Goal: Check status: Check status

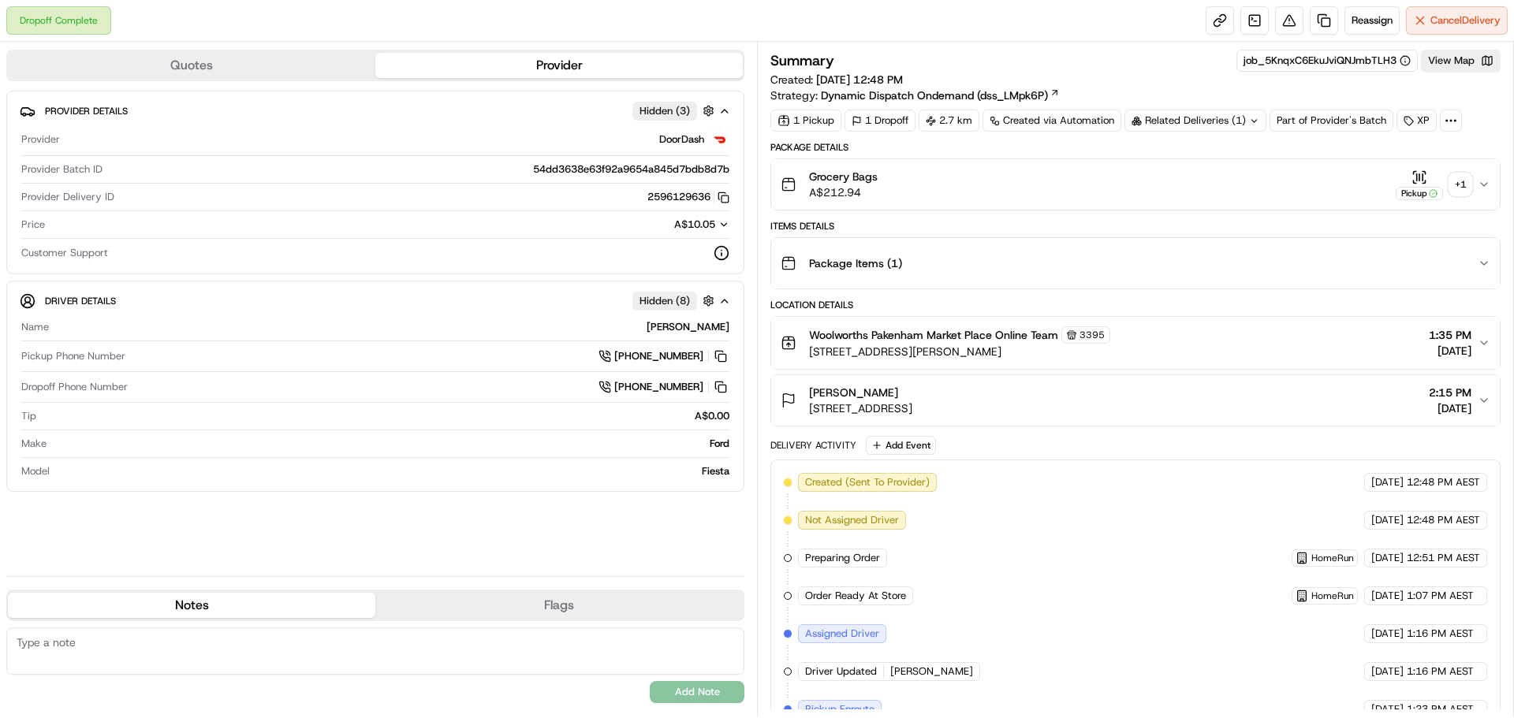
click at [1463, 184] on div "+ 1" at bounding box center [1460, 184] width 22 height 22
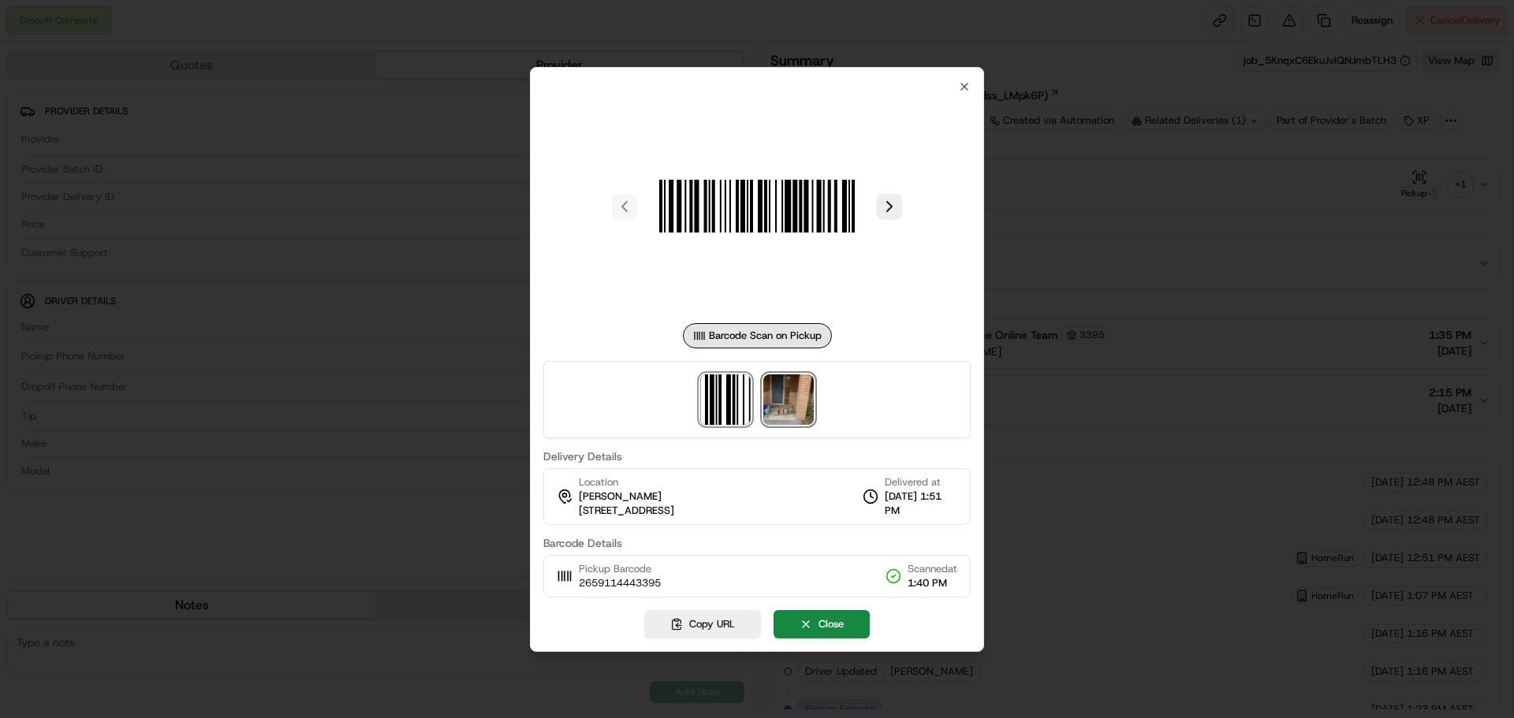
click at [773, 404] on img at bounding box center [788, 400] width 50 height 50
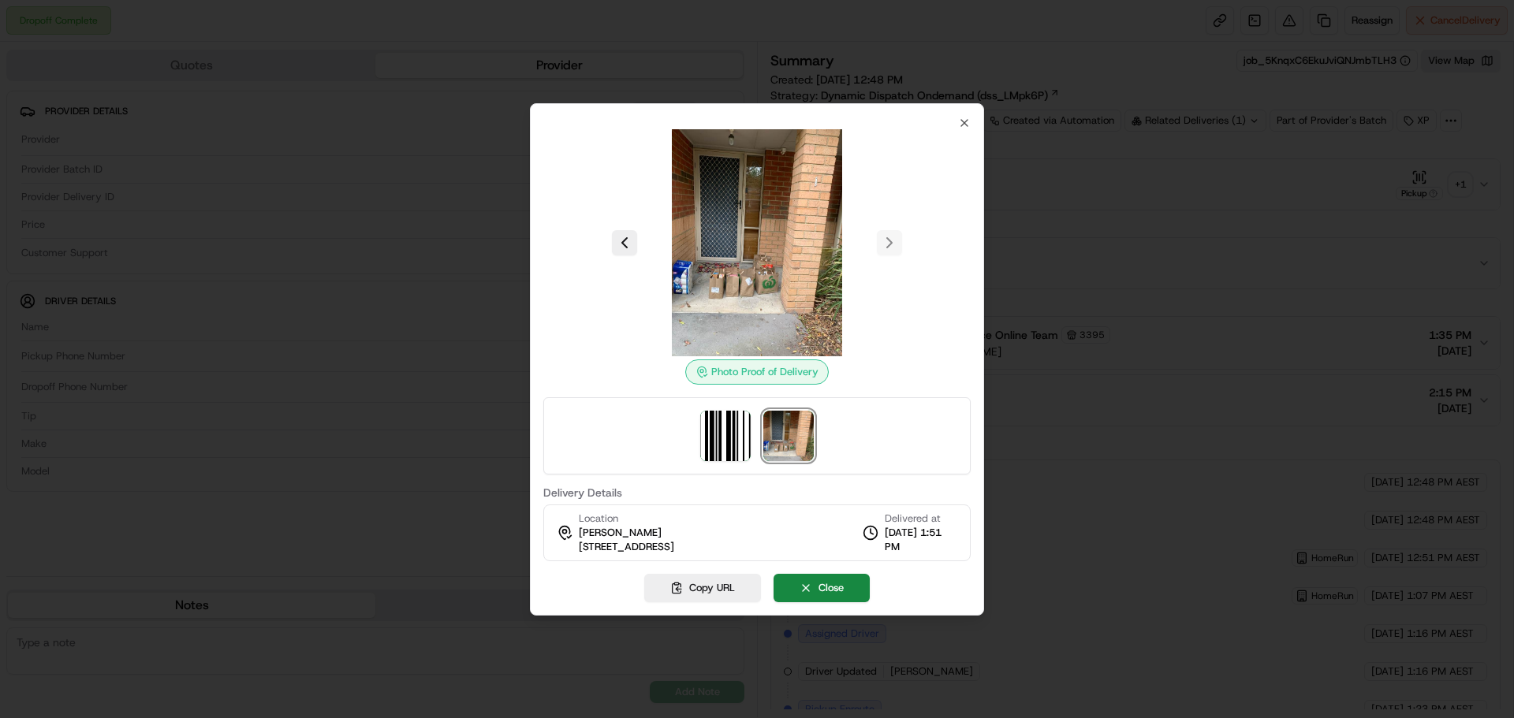
click at [1244, 196] on div at bounding box center [757, 359] width 1514 height 718
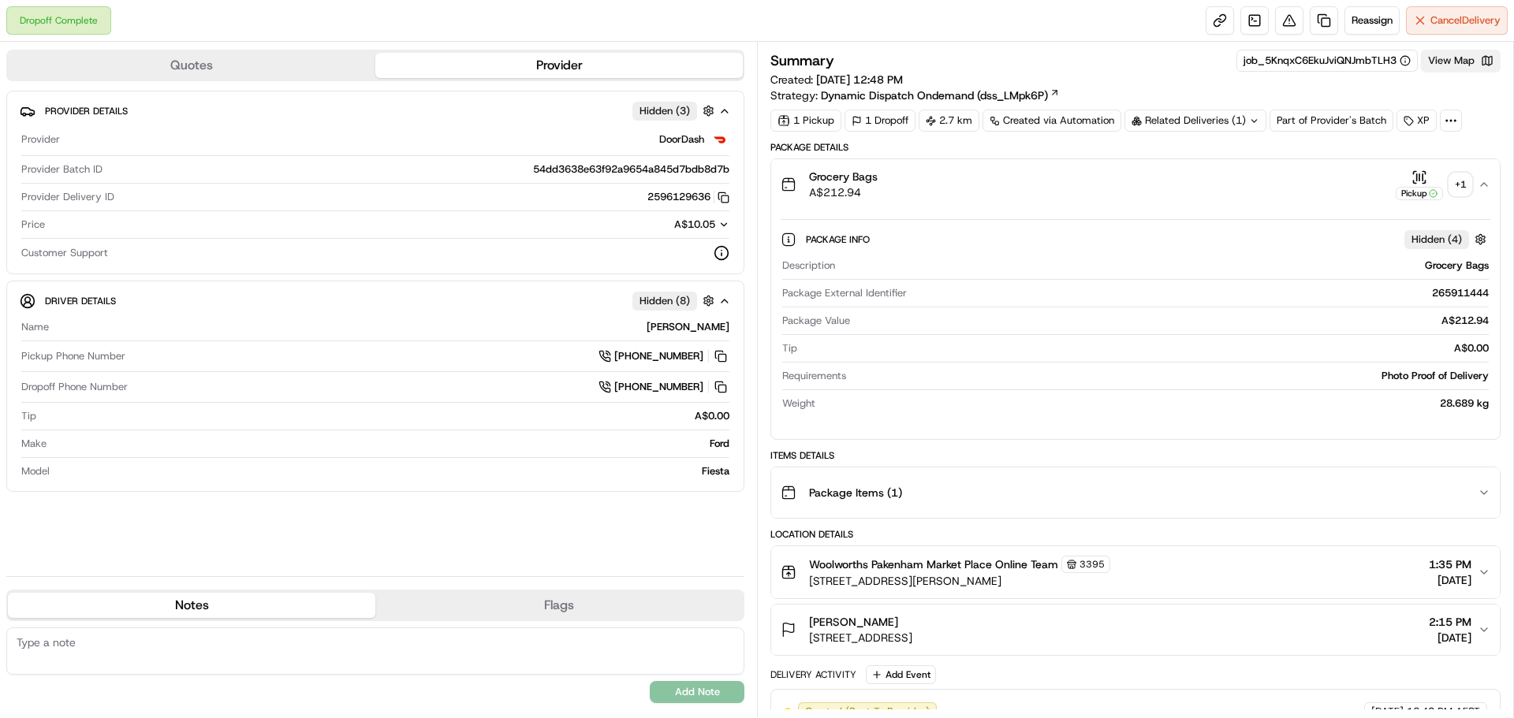
click at [1439, 61] on button "View Map" at bounding box center [1461, 61] width 80 height 22
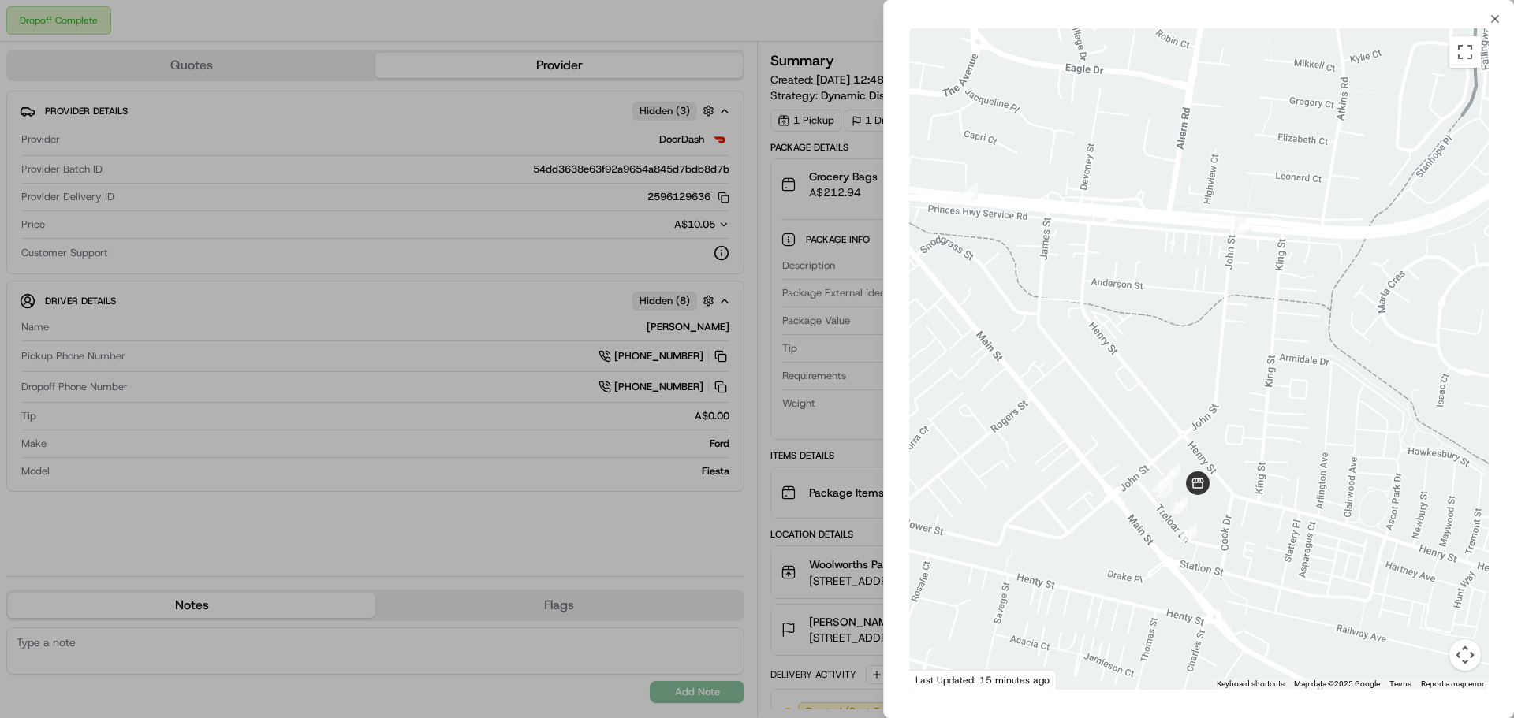
drag, startPoint x: 1050, startPoint y: 330, endPoint x: 1344, endPoint y: 436, distance: 312.8
click at [1334, 436] on div at bounding box center [1198, 358] width 579 height 661
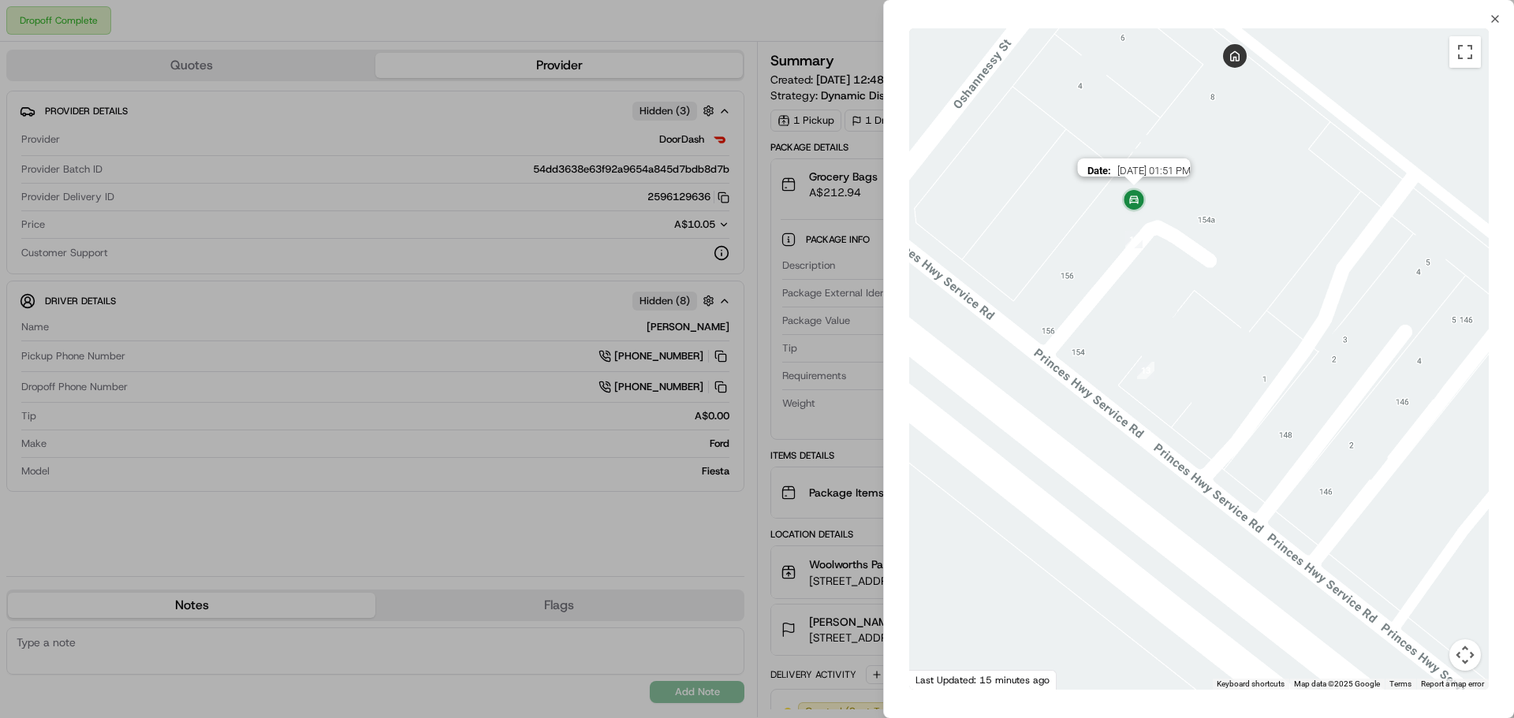
click at [1133, 196] on img at bounding box center [1134, 201] width 32 height 32
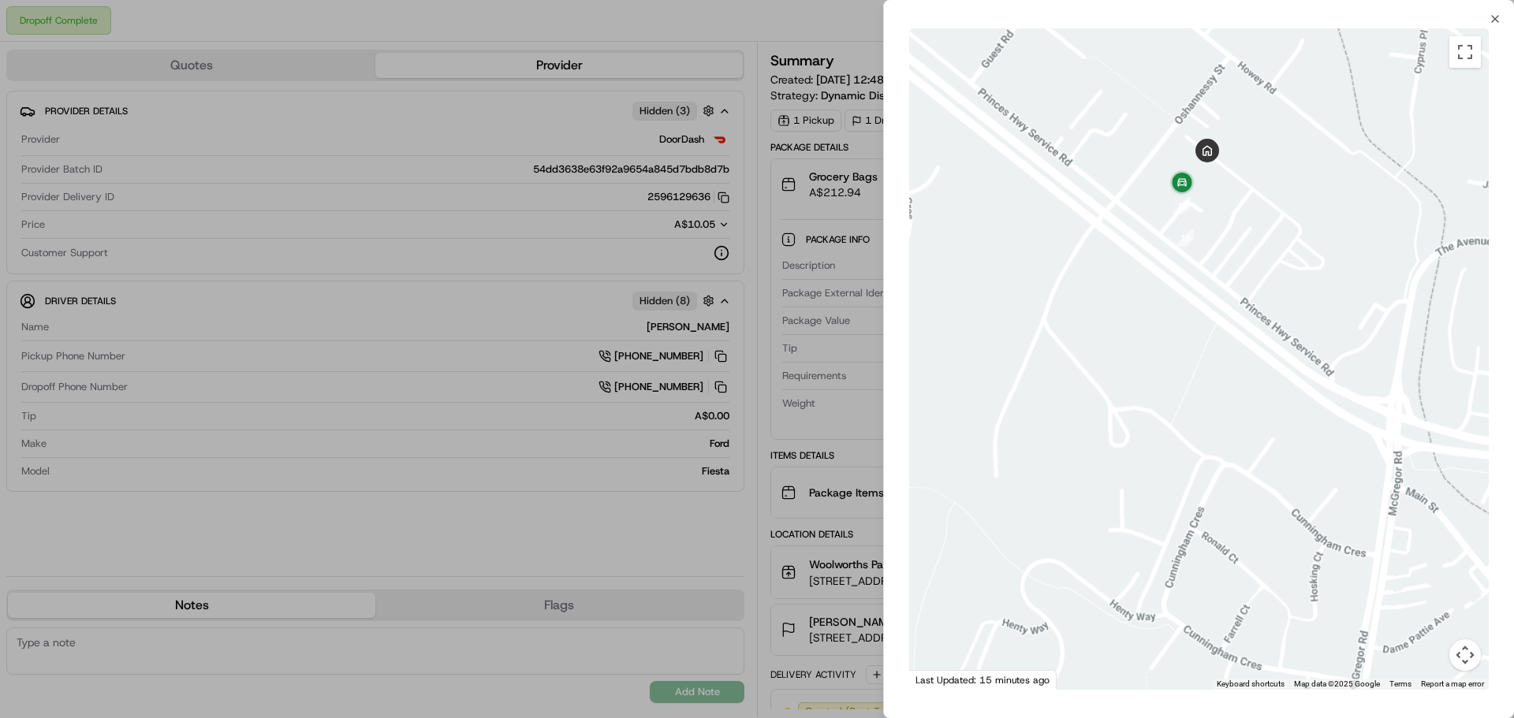
click at [794, 24] on div at bounding box center [757, 359] width 1514 height 718
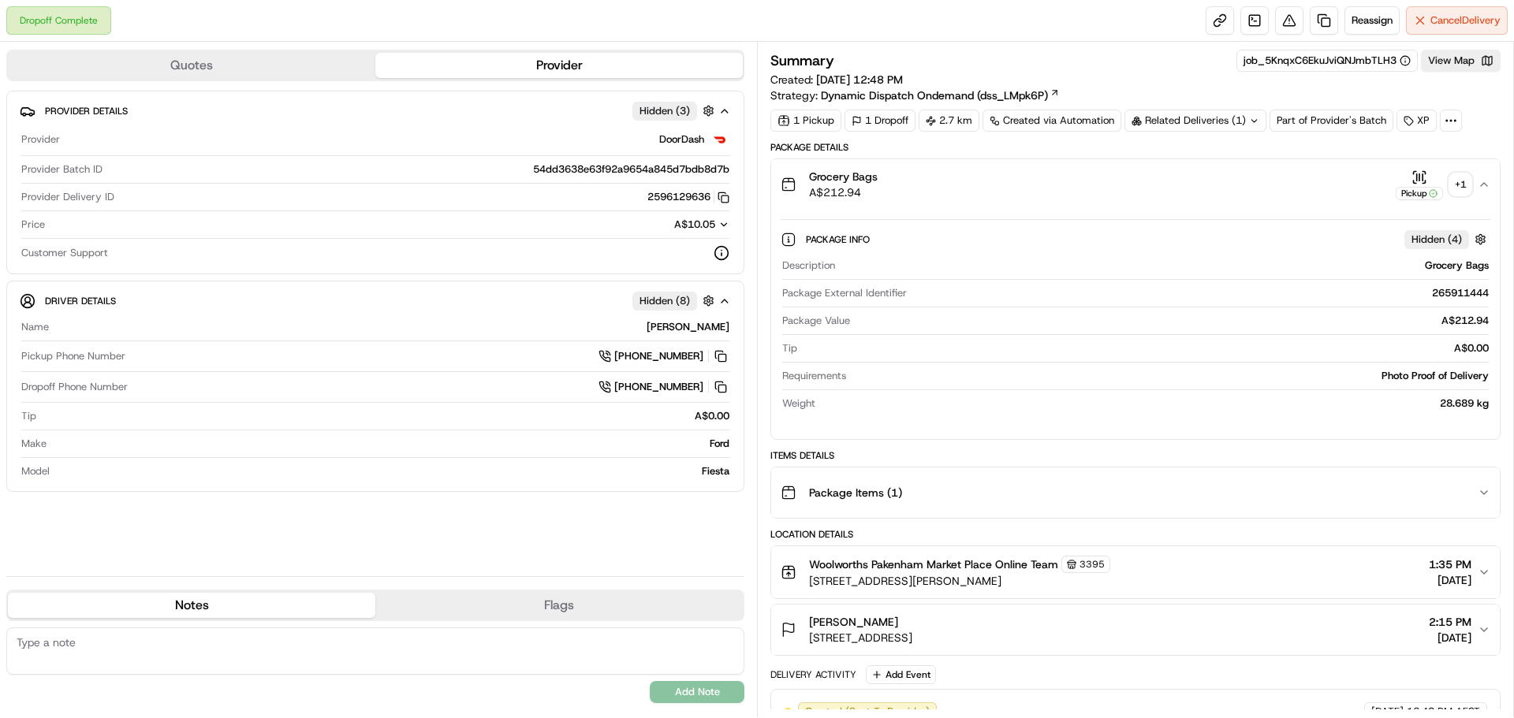
click at [1455, 177] on div "+ 1" at bounding box center [1460, 184] width 22 height 22
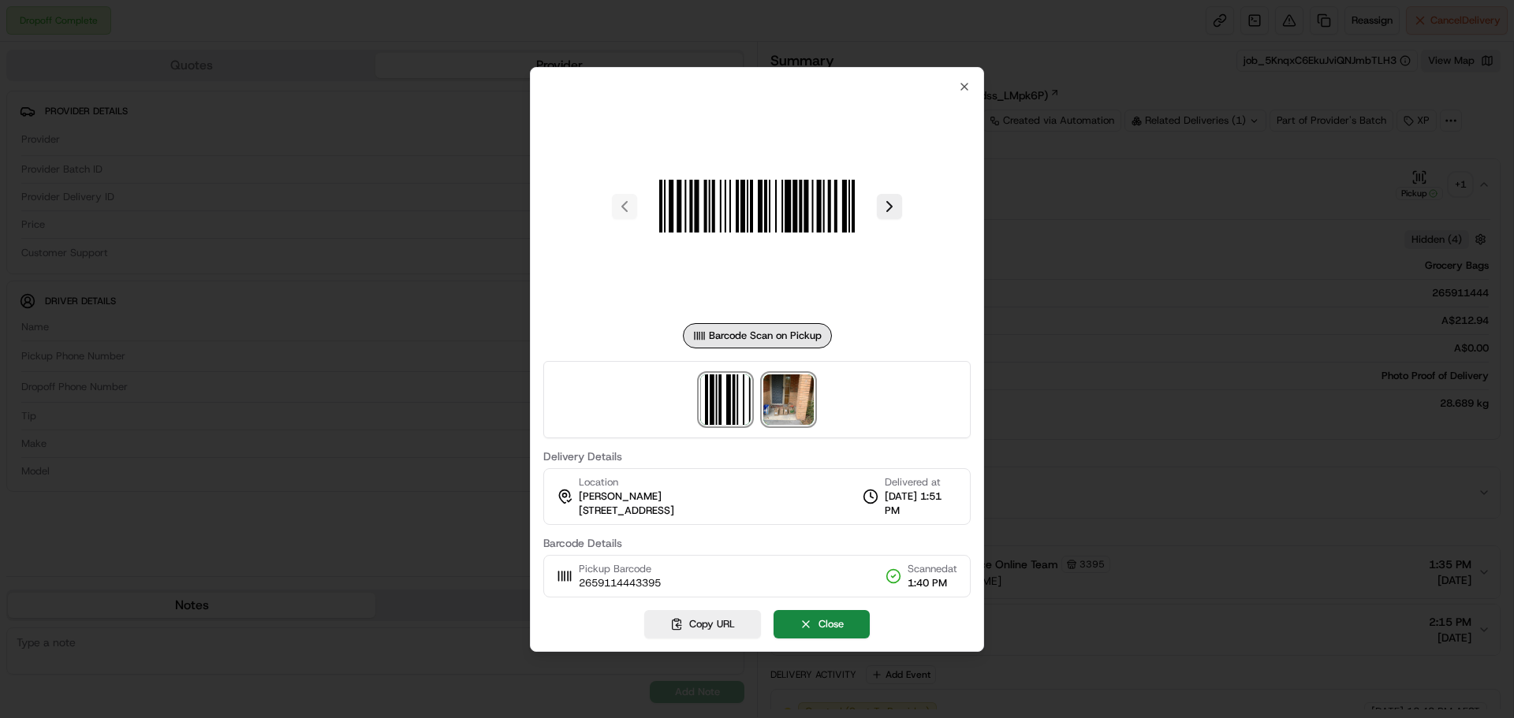
click at [771, 396] on img at bounding box center [788, 400] width 50 height 50
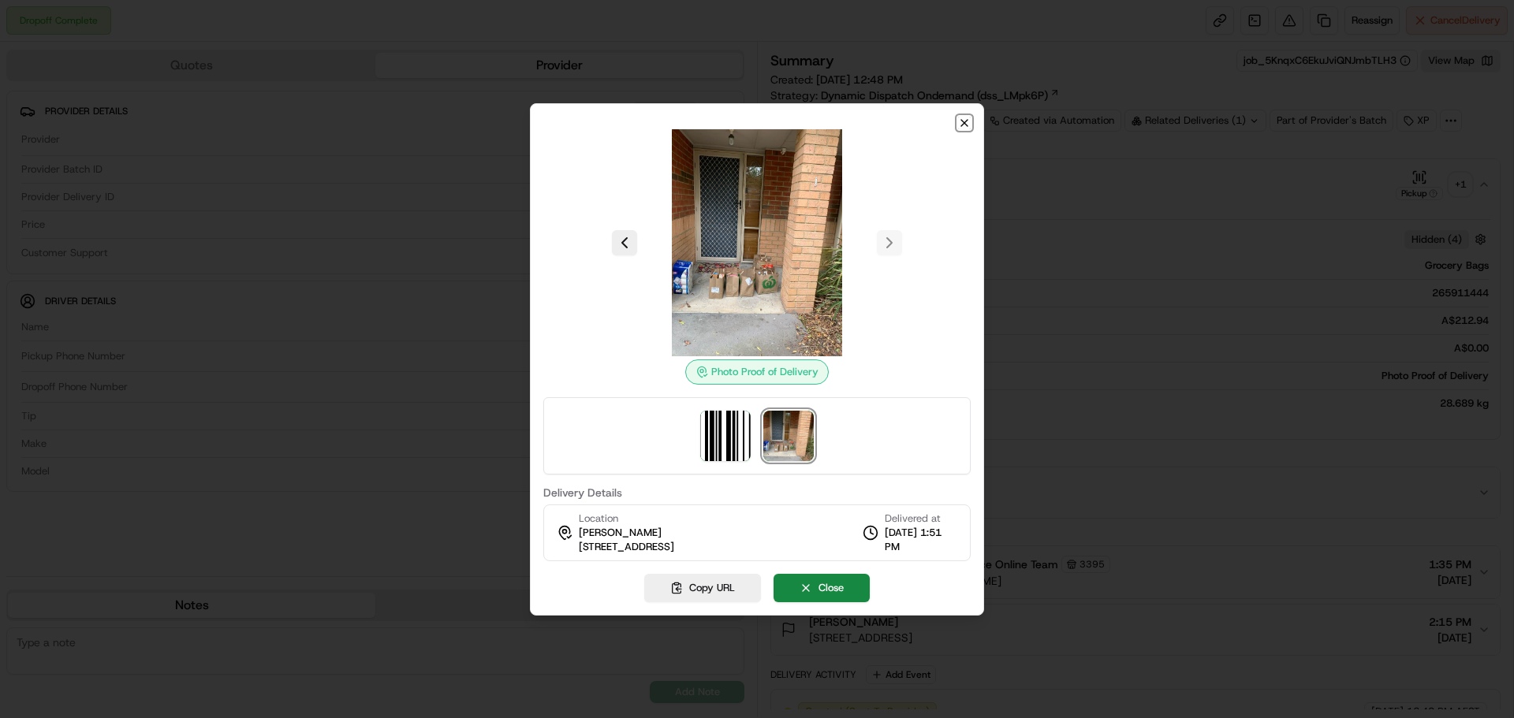
click at [965, 117] on icon "button" at bounding box center [964, 123] width 13 height 13
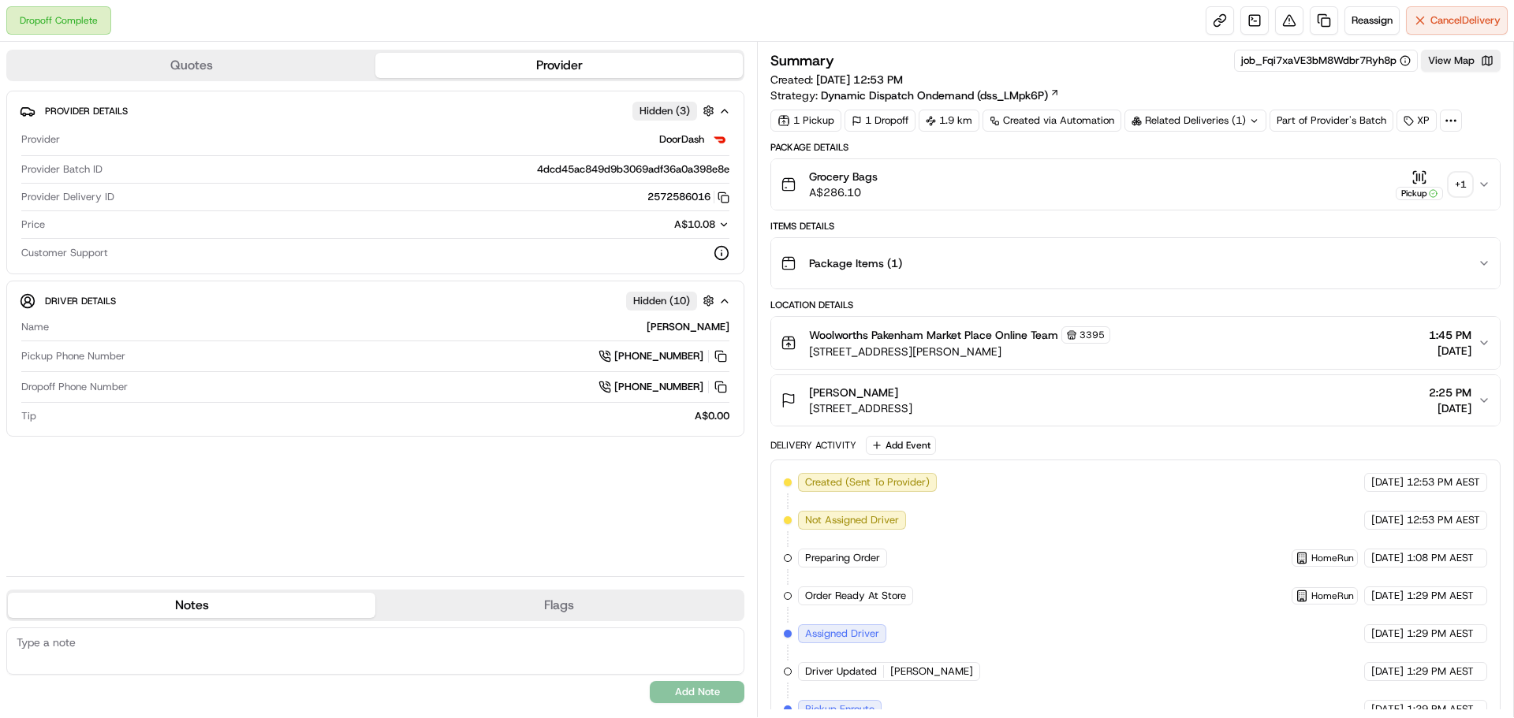
click at [1451, 186] on div "+ 1" at bounding box center [1460, 184] width 22 height 22
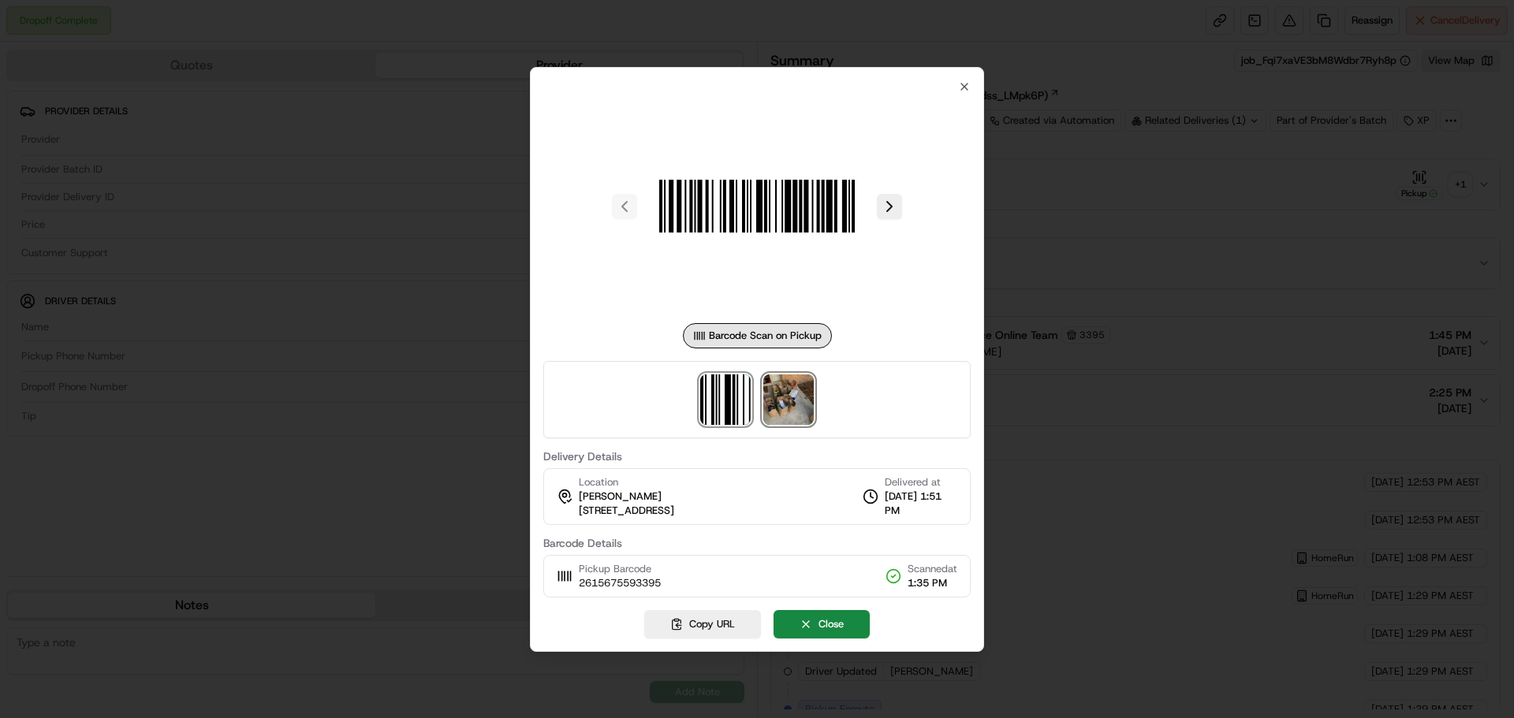
click at [777, 396] on img at bounding box center [788, 400] width 50 height 50
